Goal: Task Accomplishment & Management: Complete application form

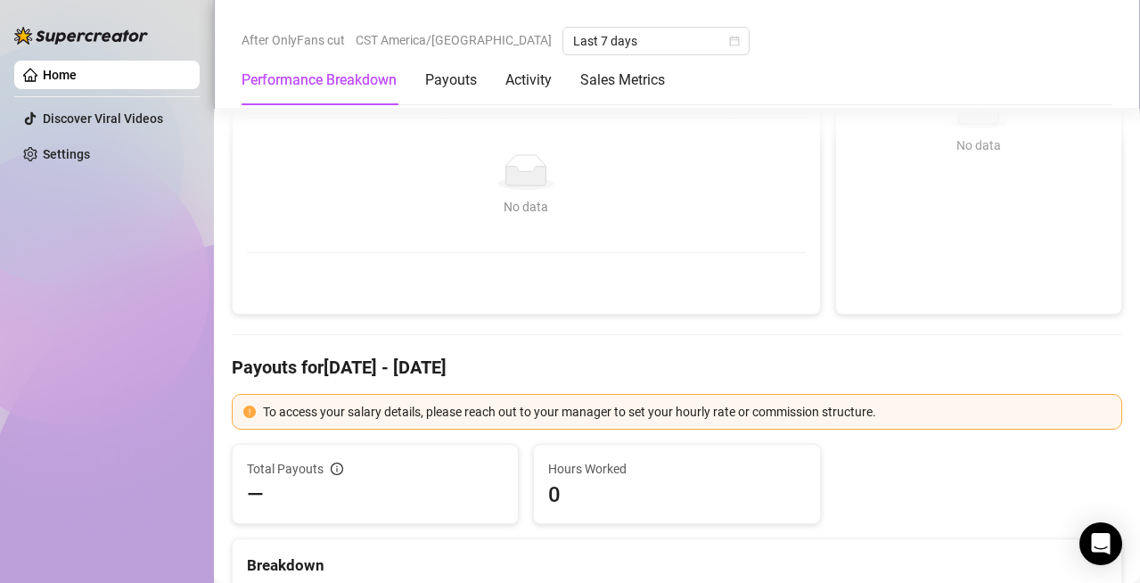
scroll to position [356, 0]
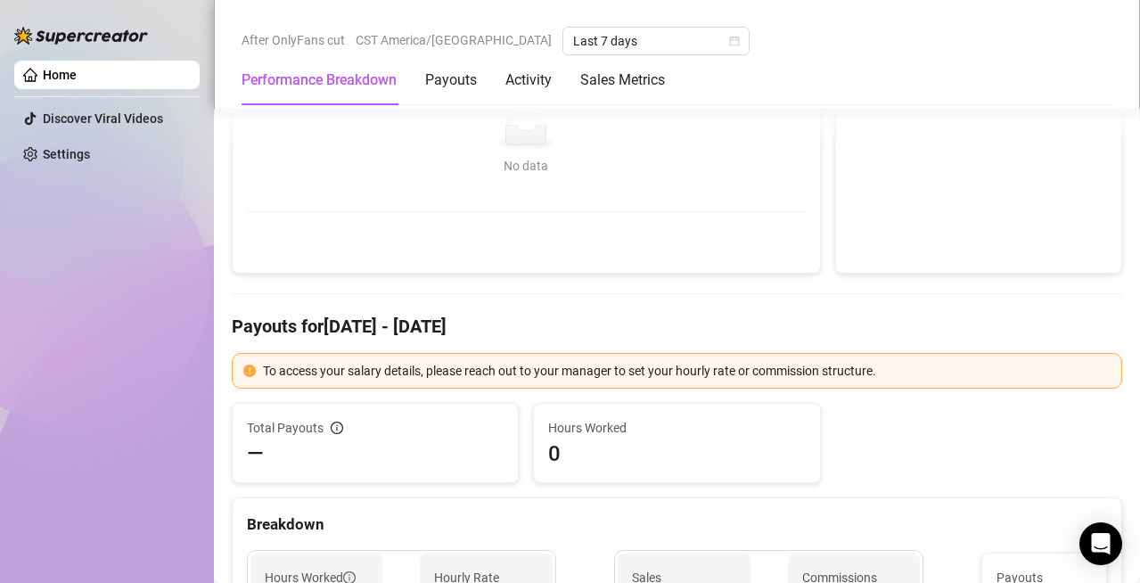
click at [723, 518] on div "Breakdown" at bounding box center [677, 524] width 860 height 24
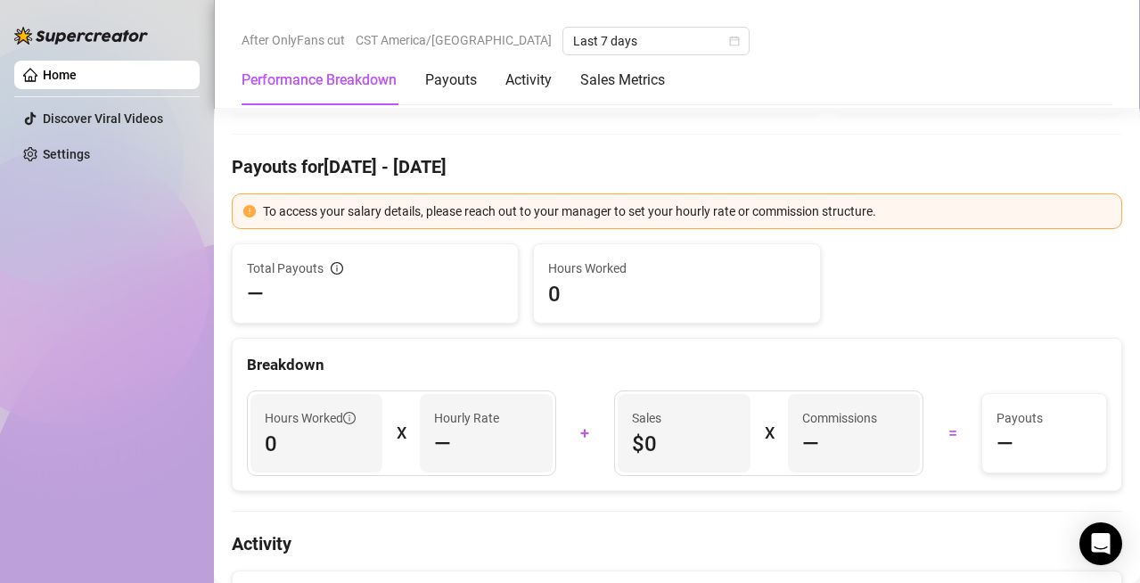
scroll to position [535, 0]
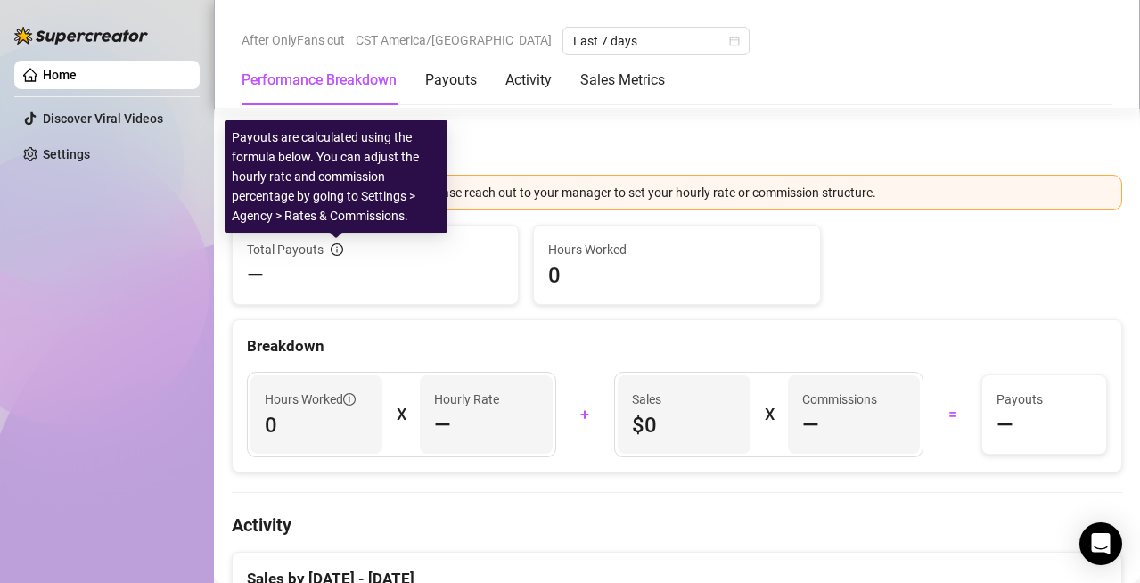
click at [336, 250] on icon "info-circle" at bounding box center [337, 250] width 2 height 6
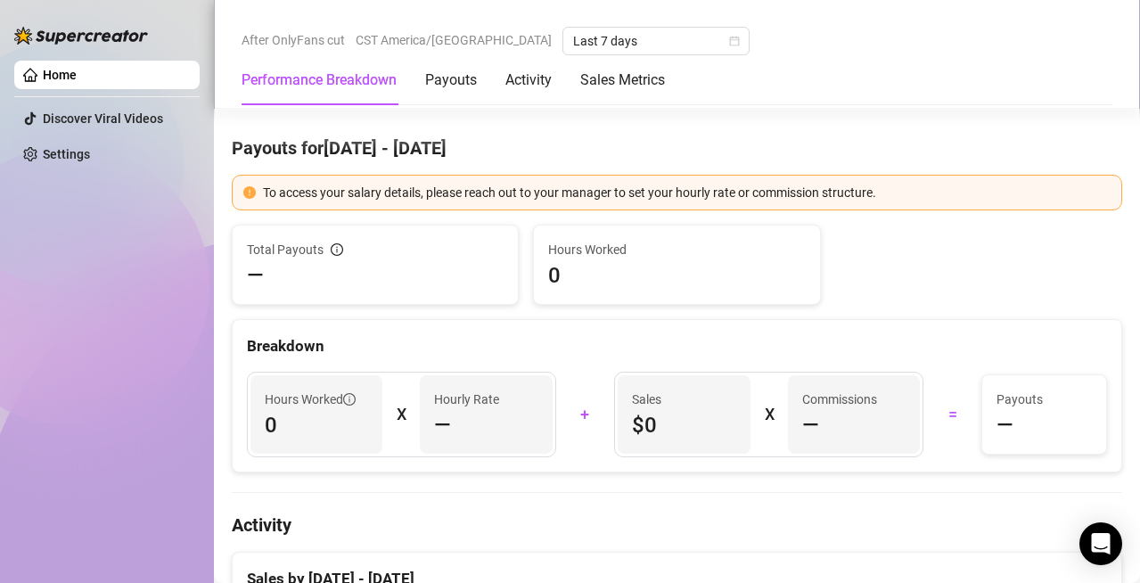
click at [402, 323] on div "Breakdown" at bounding box center [677, 339] width 888 height 38
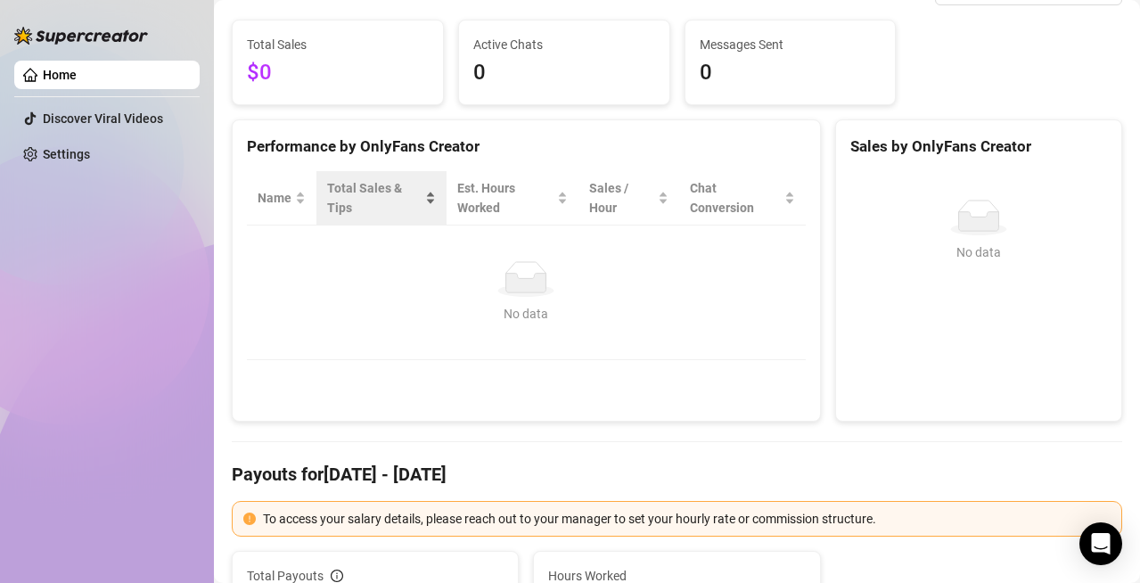
scroll to position [89, 0]
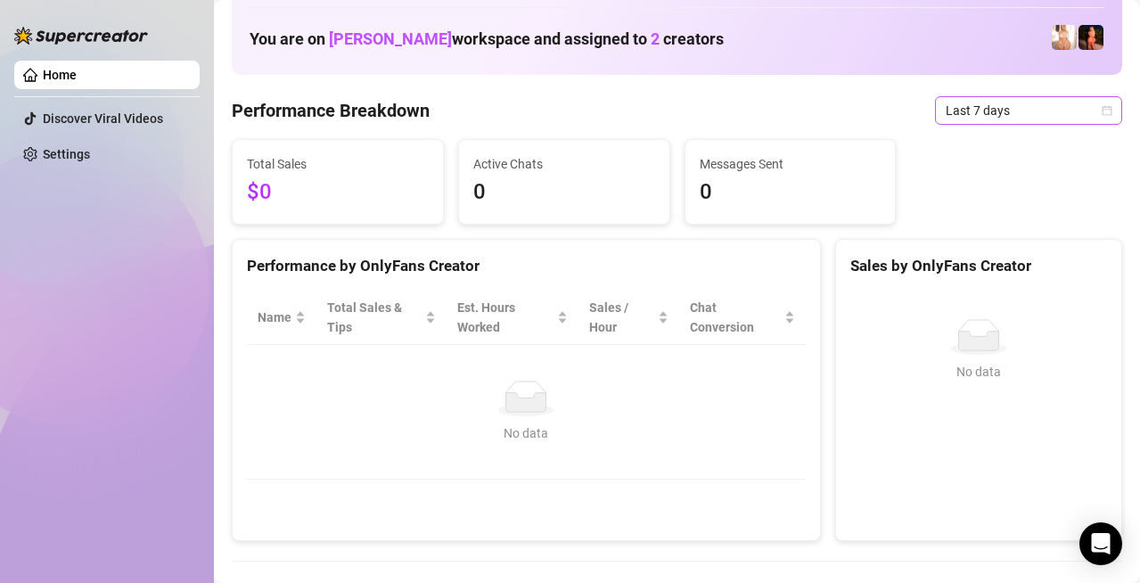
click at [1101, 114] on icon "calendar" at bounding box center [1106, 110] width 11 height 11
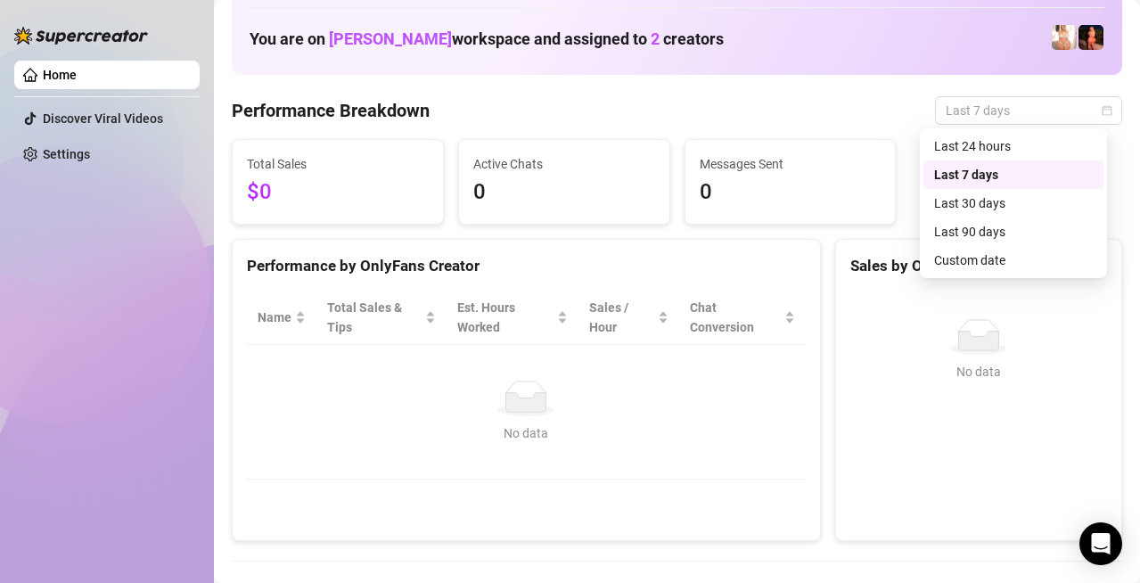
click at [790, 105] on div "Performance Breakdown Last 7 days" at bounding box center [677, 110] width 890 height 29
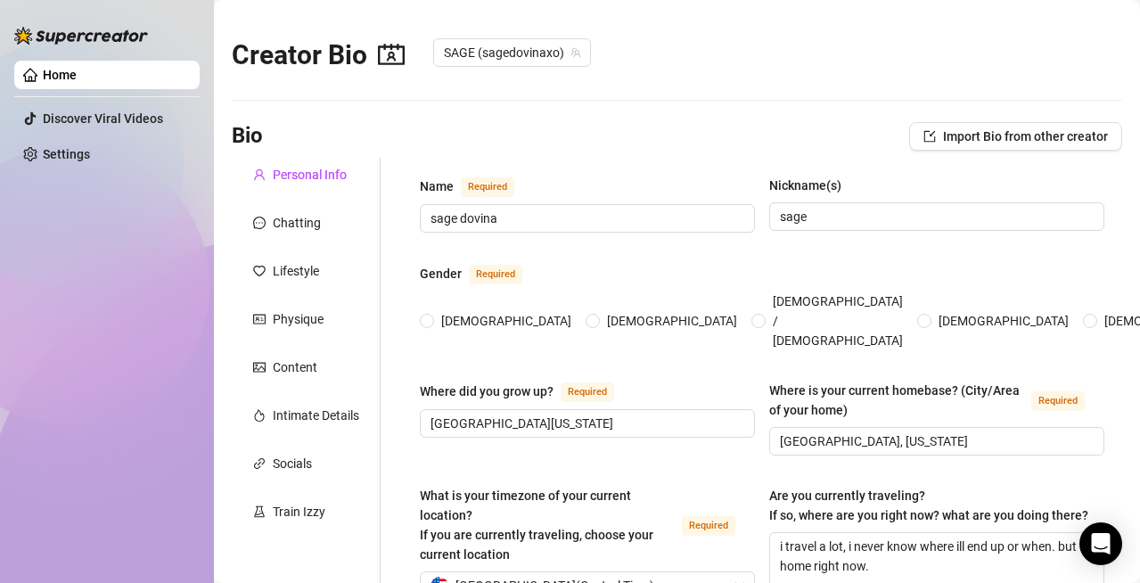
type input "sage dovina"
type input "sage"
type input "[GEOGRAPHIC_DATA][US_STATE]"
type input "[GEOGRAPHIC_DATA], [US_STATE]"
type textarea "i travel a lot, i never know where ill end up or when. but im home right now."
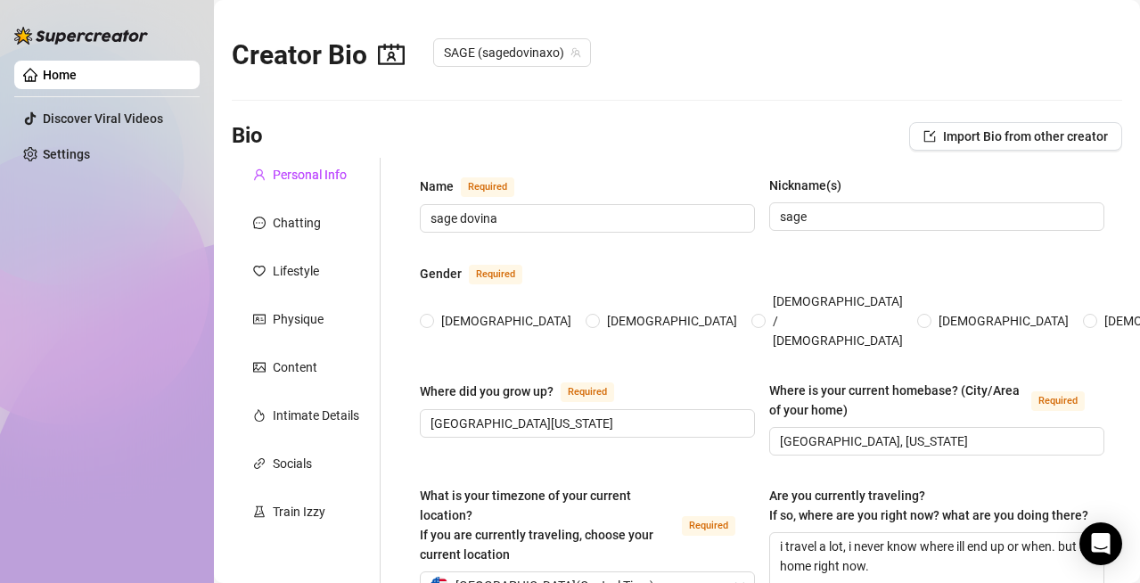
type input "[DEMOGRAPHIC_DATA]"
type input "single"
type input "one sister"
type input "0"
type input "1 cat"
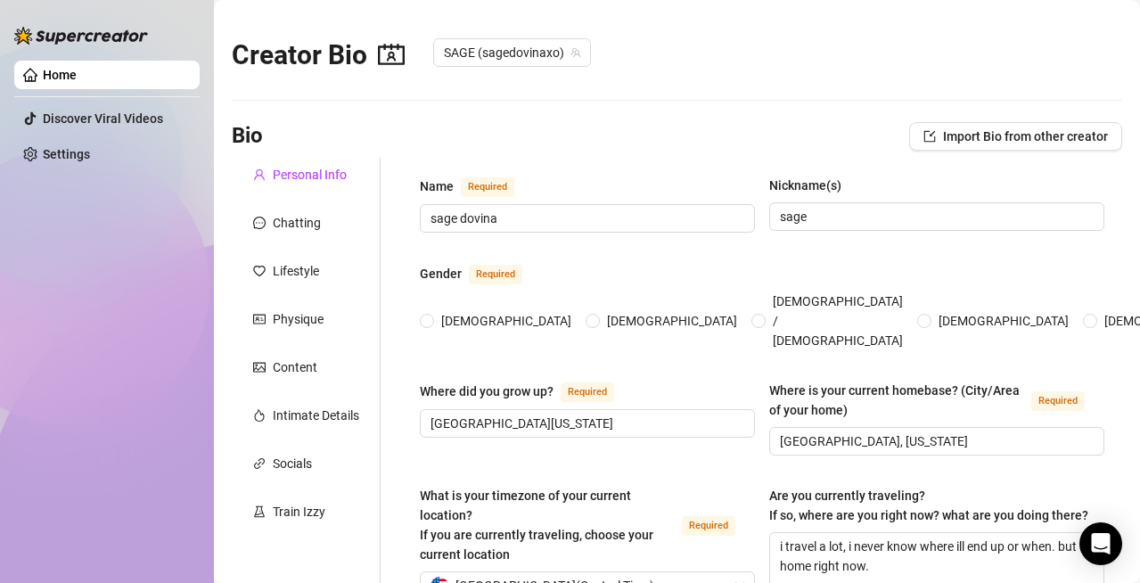
type input "onlyfans"
type input "Ice cream shop"
type input "Only highschool"
type input "Spiritual – I believe in energy, alignment, and something bigger guiding us."
type input "I believe in right from wrong, [DATE], emotional intelligence, and walking with…"
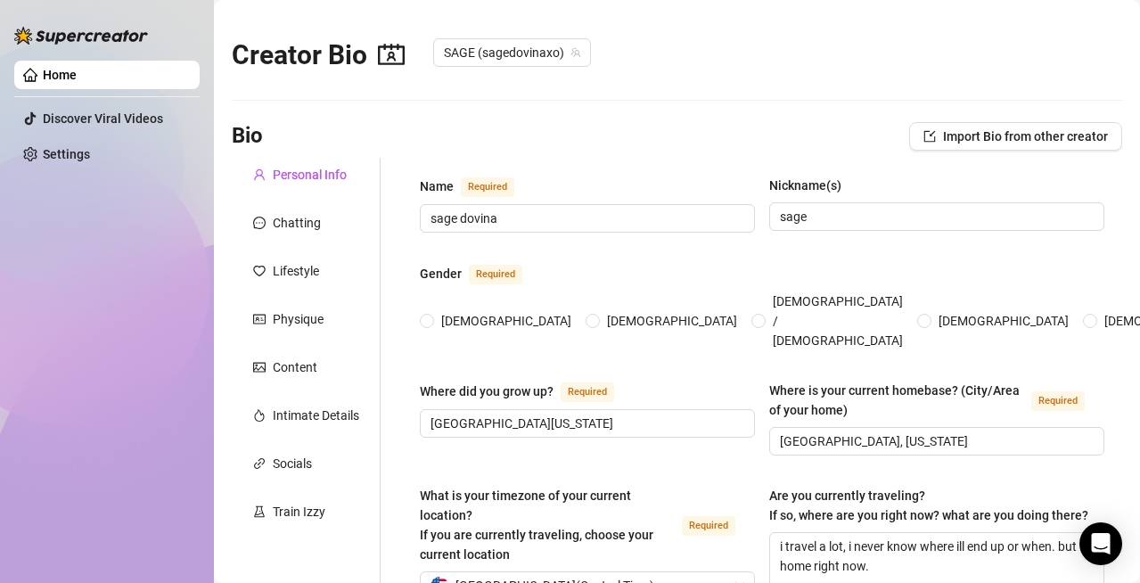
type textarea "To make sure my entire family is happy, safe, and thriving—financially, mentall…"
type textarea "One time I manifested a man using a full moon ritual… and he DM’d me [DATE]. Th…"
type textarea "i lost my mom young. i’m lowkey a witch—i use tarot, rituals, and moon phases t…"
type textarea "i’m here to create an experience, not just content. think high-value, divine fe…"
radio input "true"
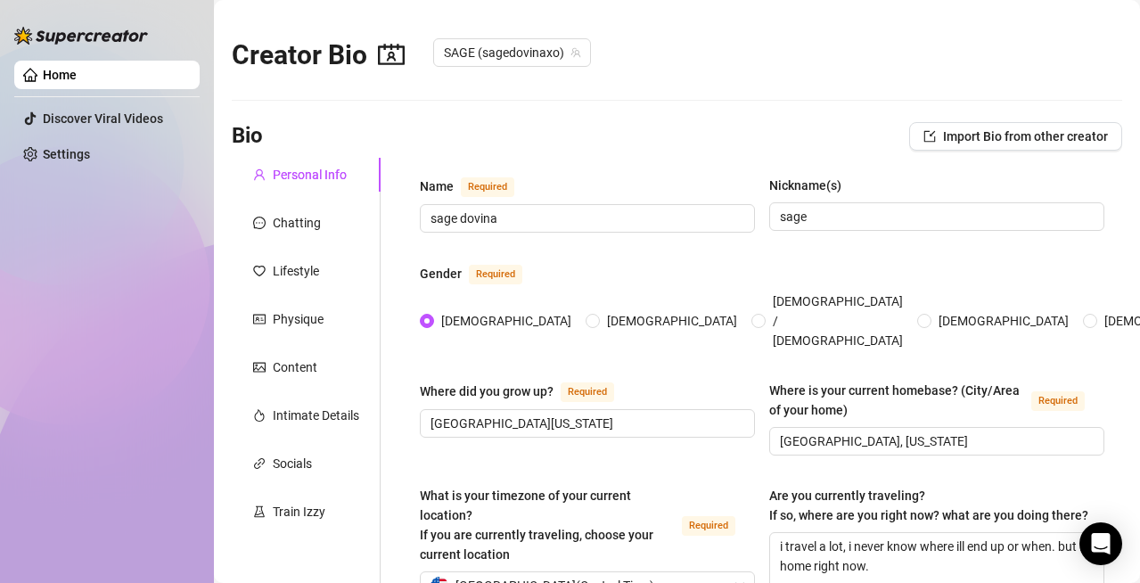
type input "[DATE]"
click at [548, 413] on input "[GEOGRAPHIC_DATA][US_STATE]" at bounding box center [585, 423] width 310 height 20
